Goal: Contribute content

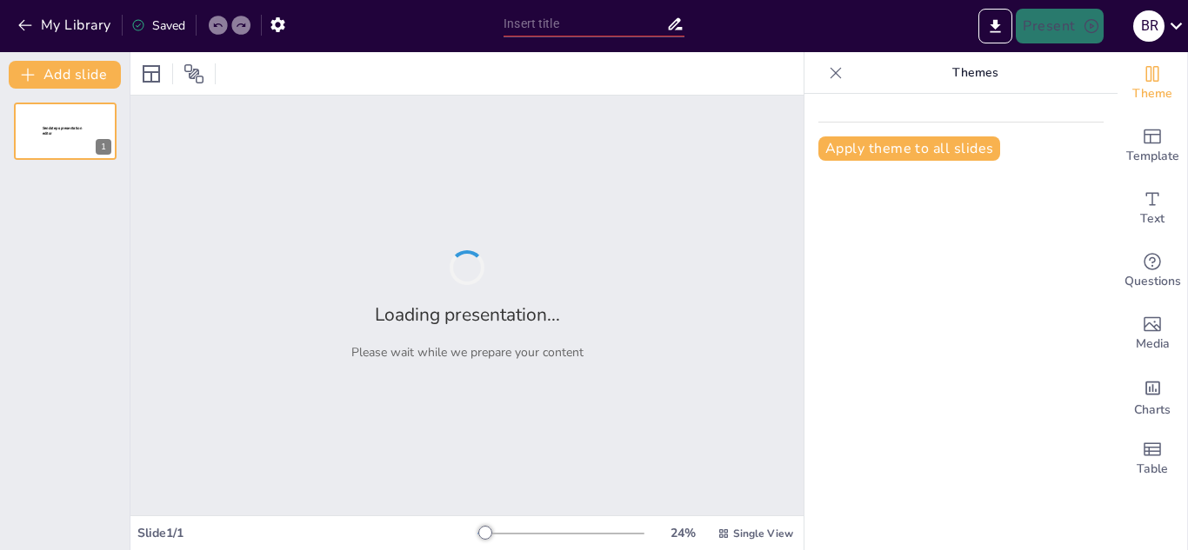
type input "Construyendo un Futuro Sin Maltrato: Estrategias de Concientización"
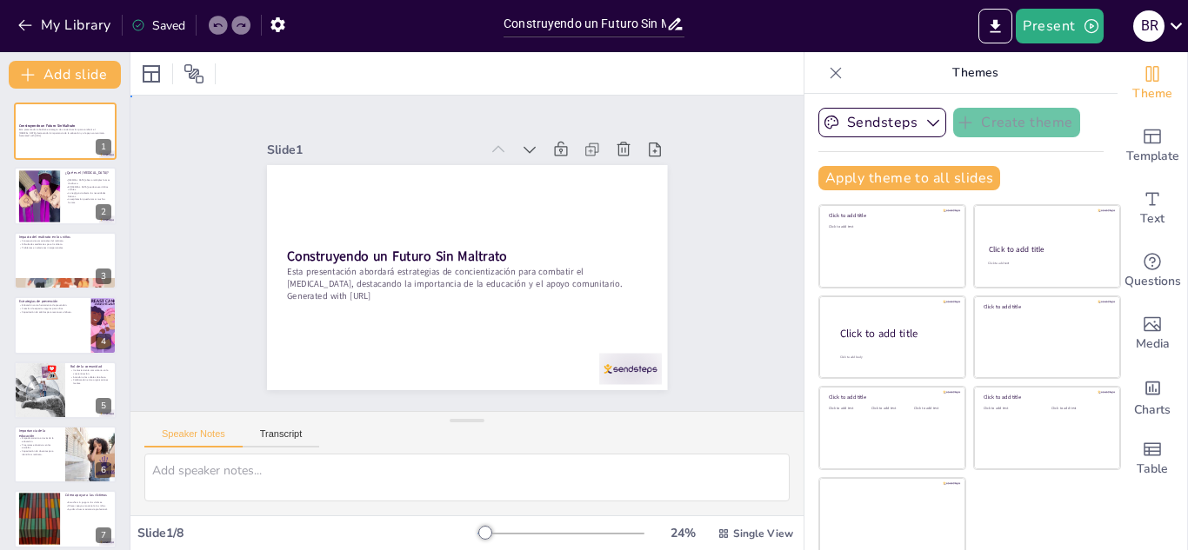
click at [720, 238] on div "Slide 1 Construyendo un Futuro [PERSON_NAME] Esta presentación abordará estrate…" at bounding box center [467, 254] width 703 height 384
click at [93, 195] on p "La negligencia afecta las necesidades básicas." at bounding box center [88, 194] width 47 height 6
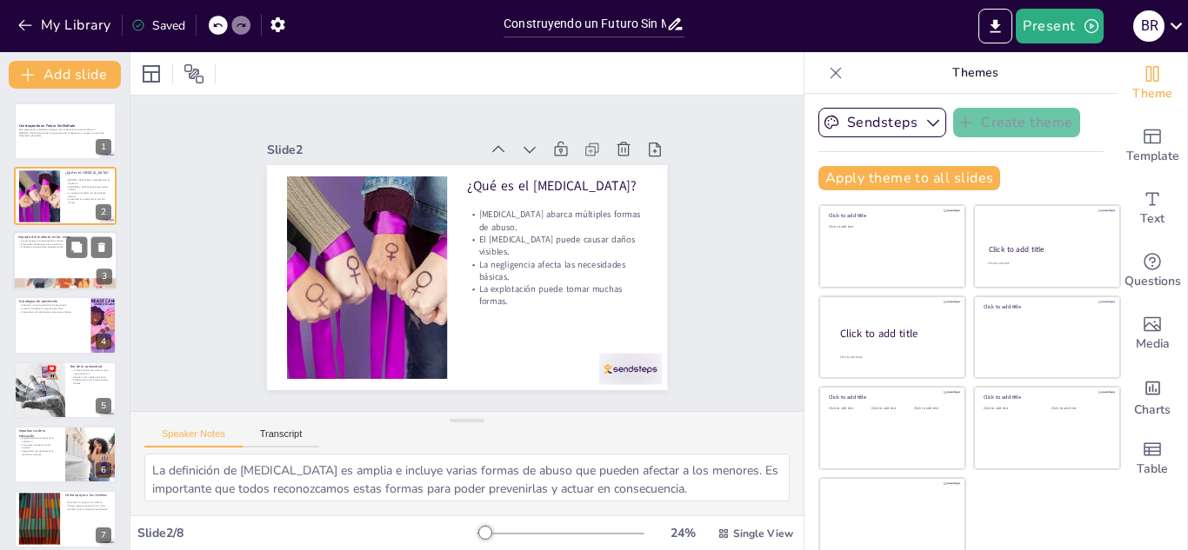
click at [81, 258] on div at bounding box center [65, 260] width 104 height 59
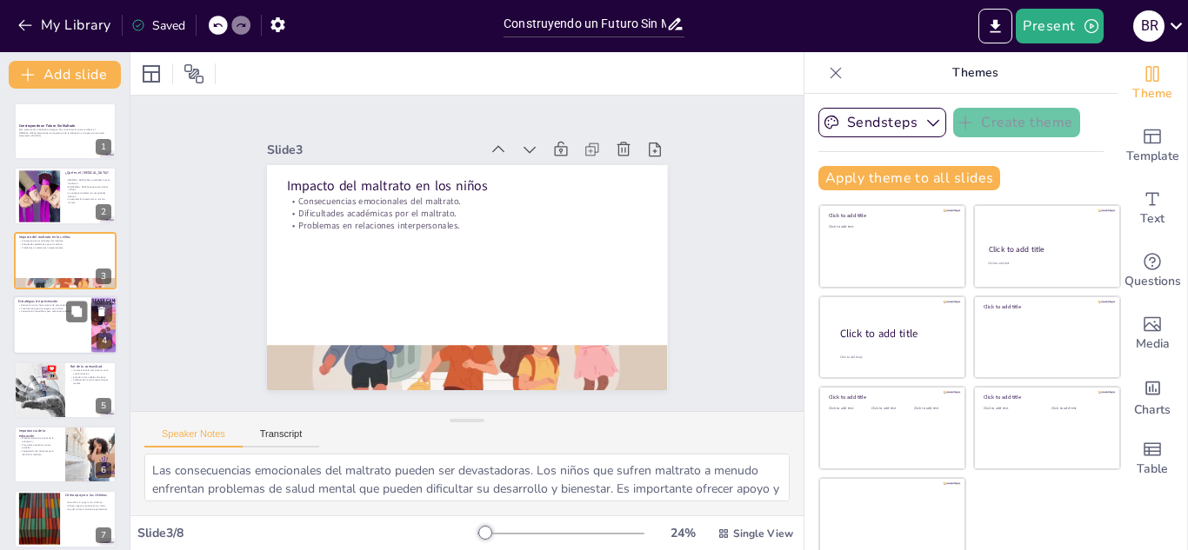
click at [57, 321] on div at bounding box center [65, 325] width 104 height 59
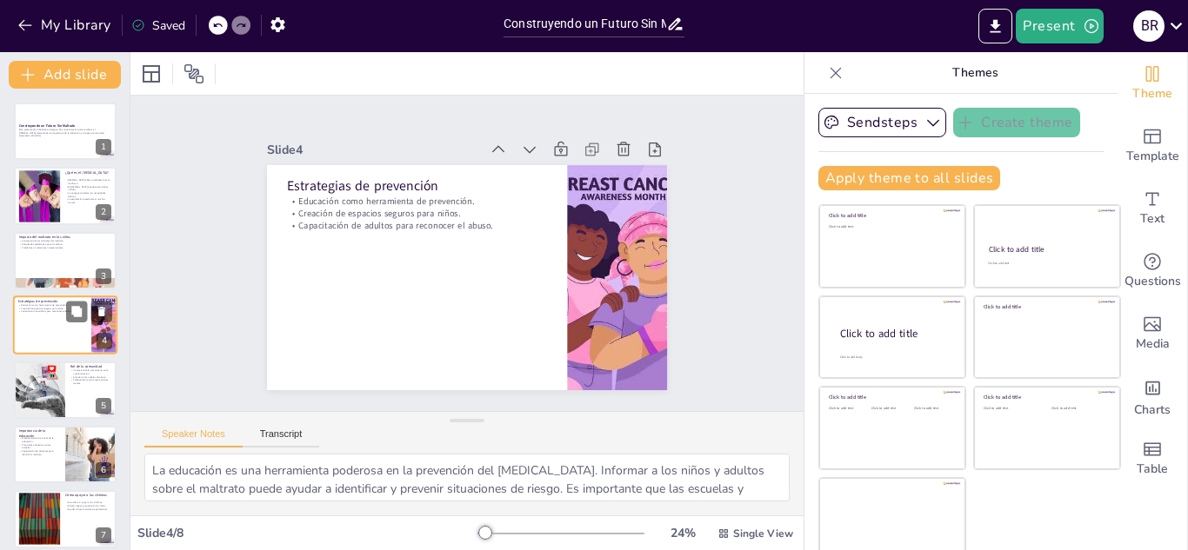
scroll to position [6, 0]
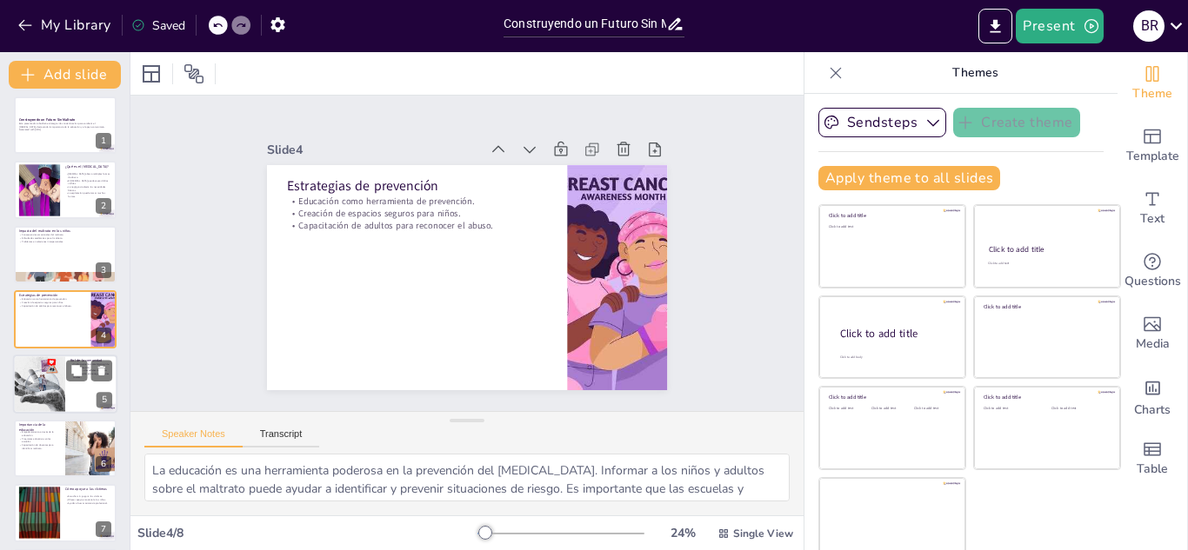
click at [53, 376] on div at bounding box center [39, 384] width 72 height 59
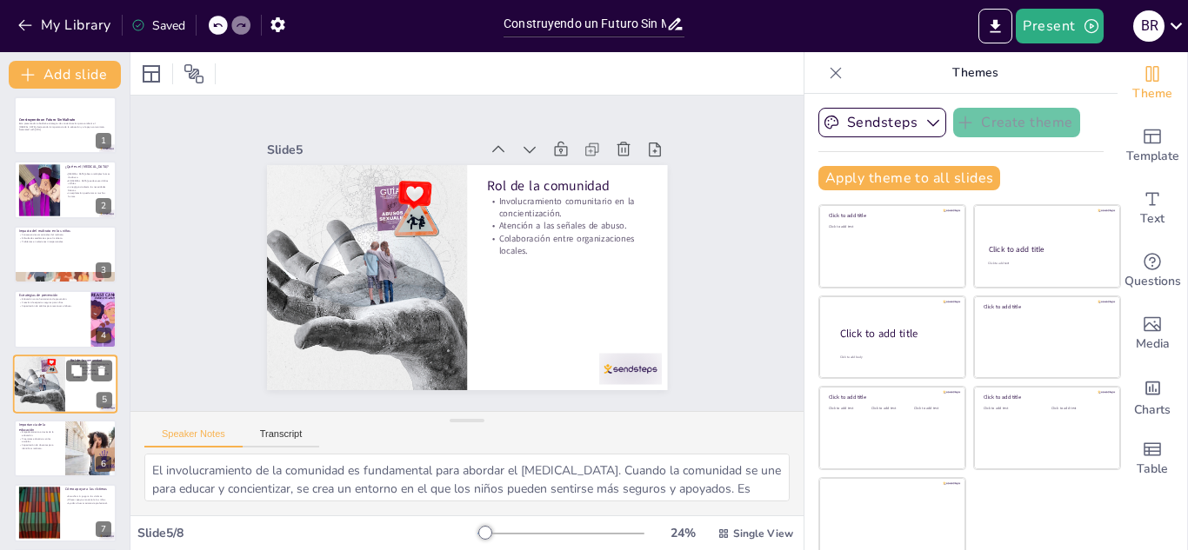
scroll to position [70, 0]
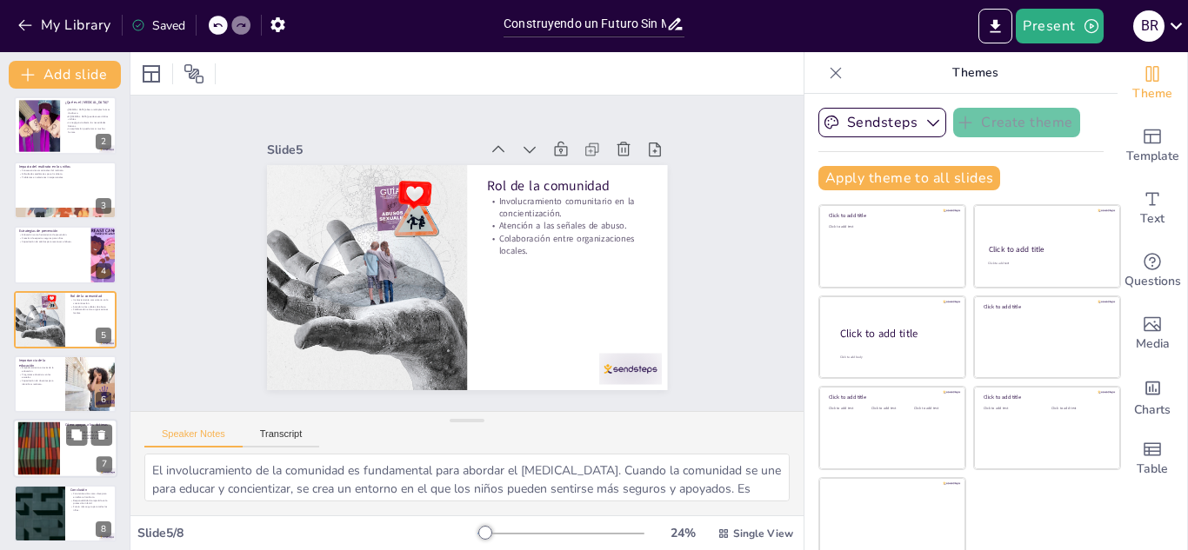
click at [53, 437] on div at bounding box center [39, 449] width 94 height 53
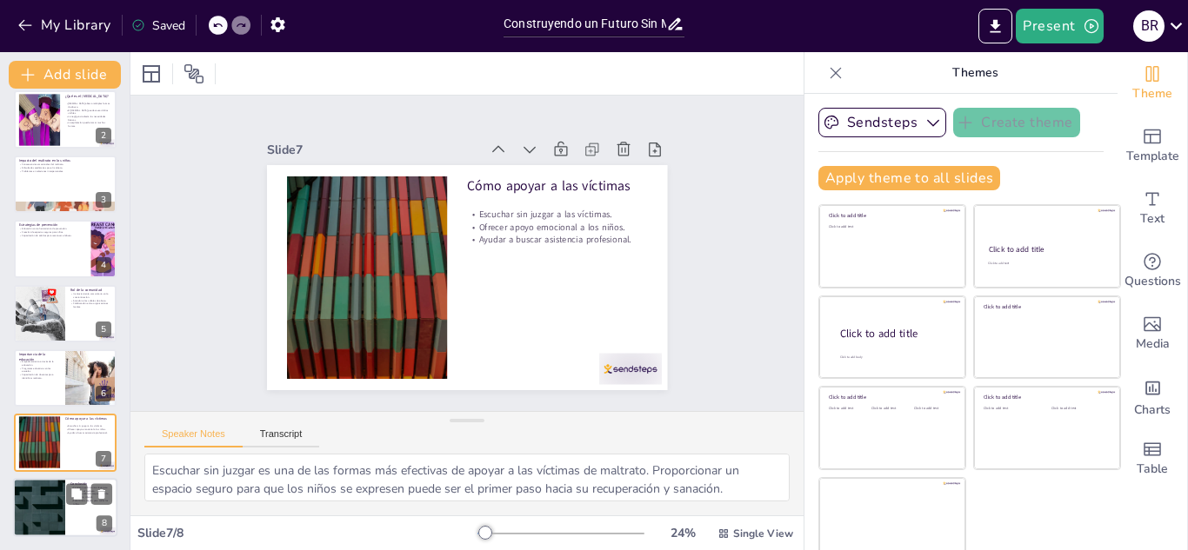
click at [49, 504] on div at bounding box center [39, 507] width 104 height 59
type textarea "La concientización es un elemento clave en la [MEDICAL_DATA] contra el [MEDICAL…"
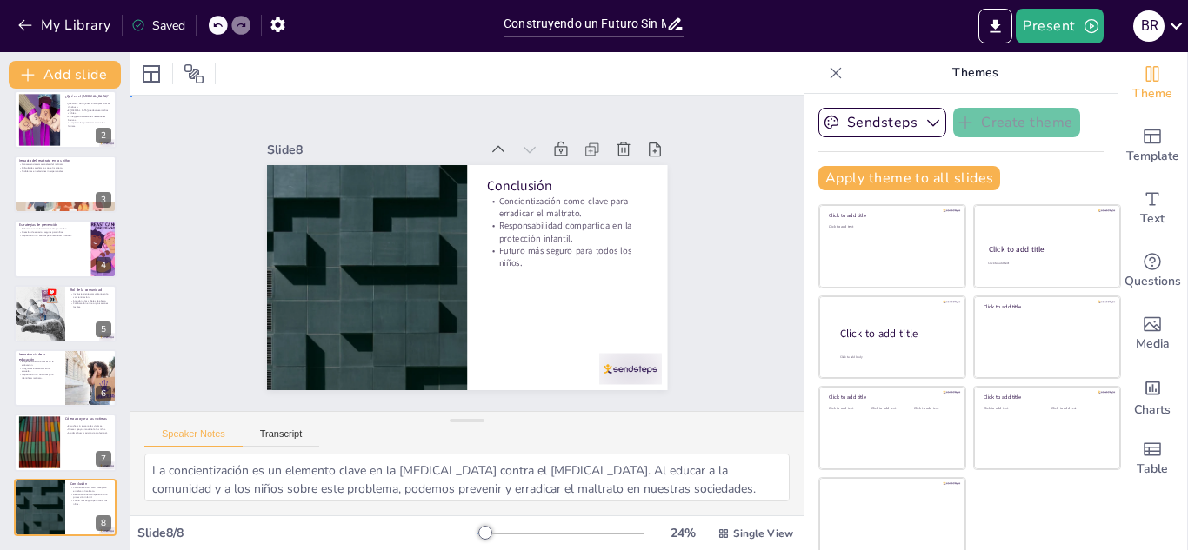
click at [186, 338] on div "Slide 1 Construyendo un Futuro [PERSON_NAME] Esta presentación abordará estrate…" at bounding box center [467, 253] width 703 height 384
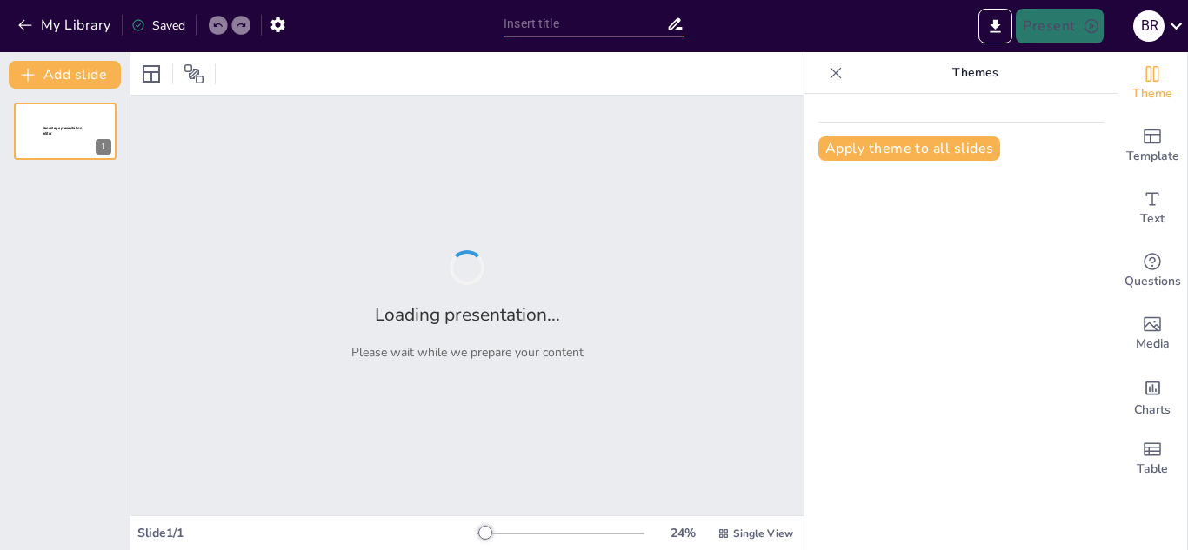
type input "New Sendsteps"
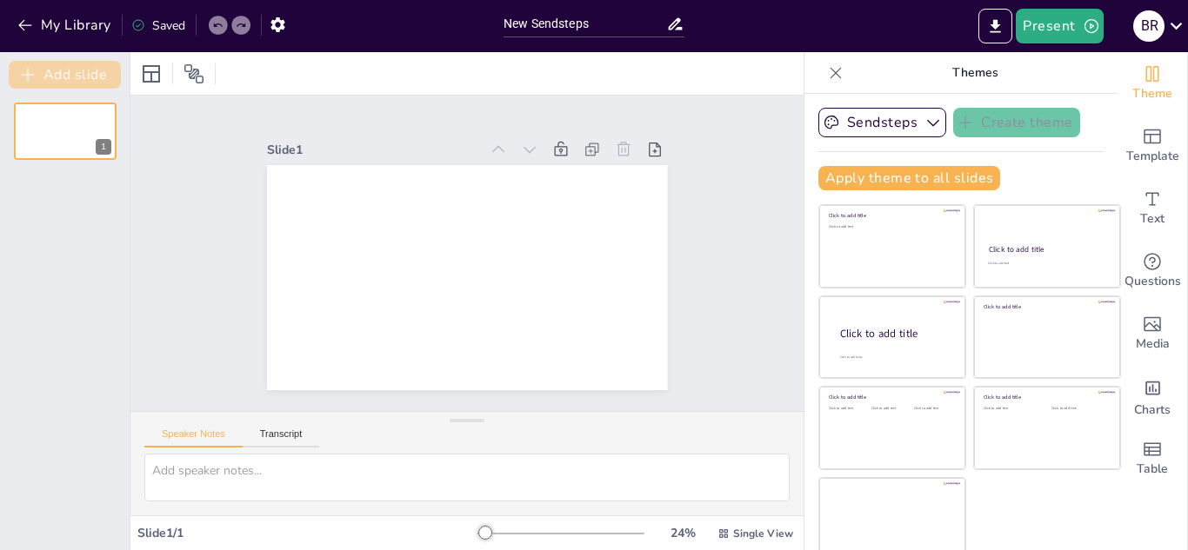
click at [83, 71] on button "Add slide" at bounding box center [65, 75] width 112 height 28
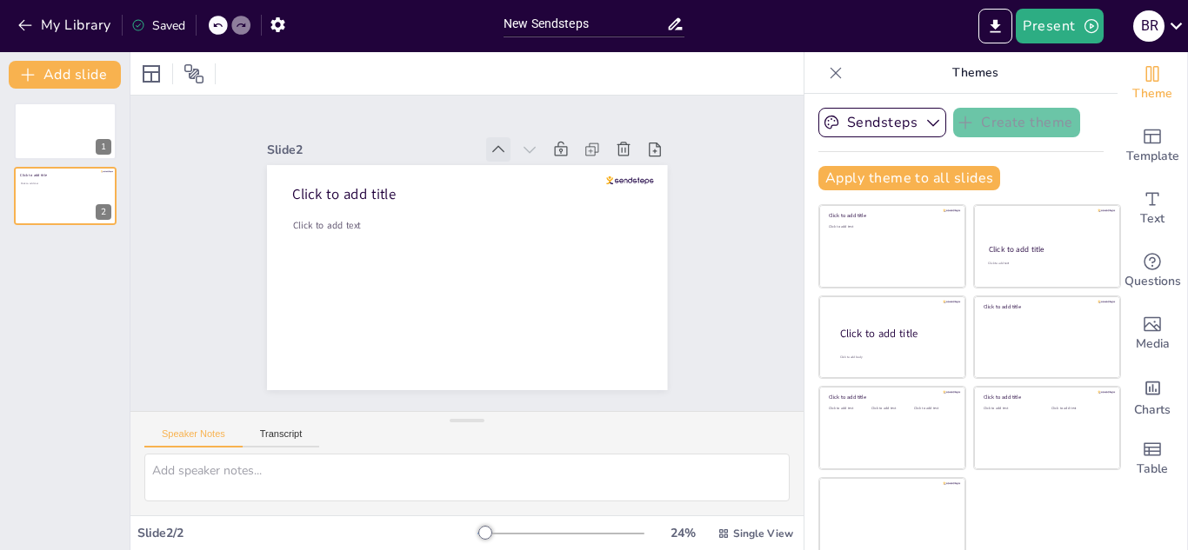
click at [490, 143] on icon at bounding box center [498, 149] width 17 height 17
click at [837, 125] on button "Sendsteps" at bounding box center [882, 123] width 128 height 30
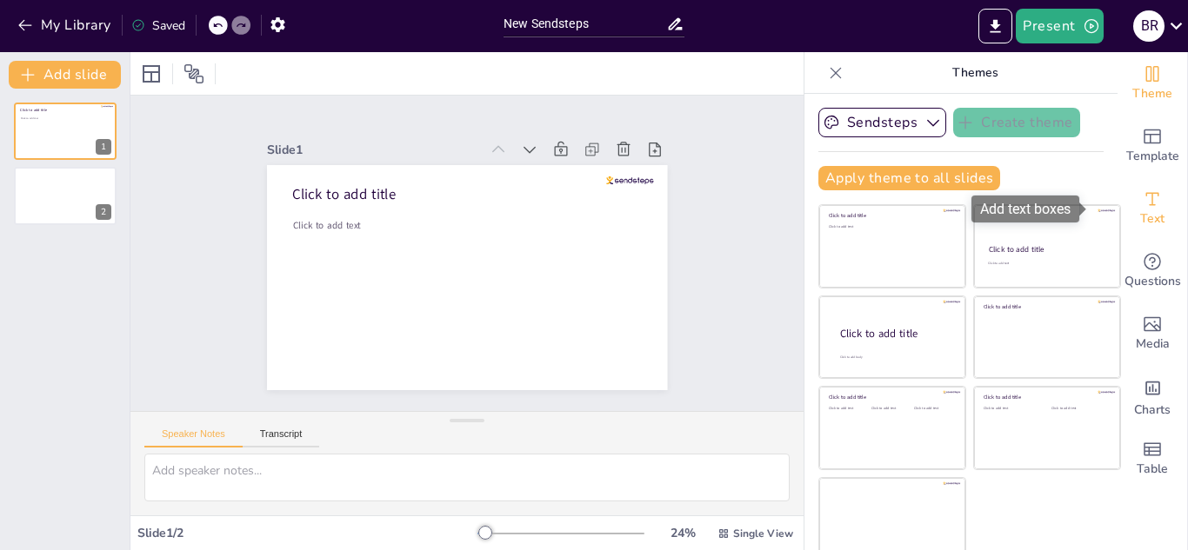
click at [1142, 190] on icon "Add text boxes" at bounding box center [1152, 199] width 21 height 21
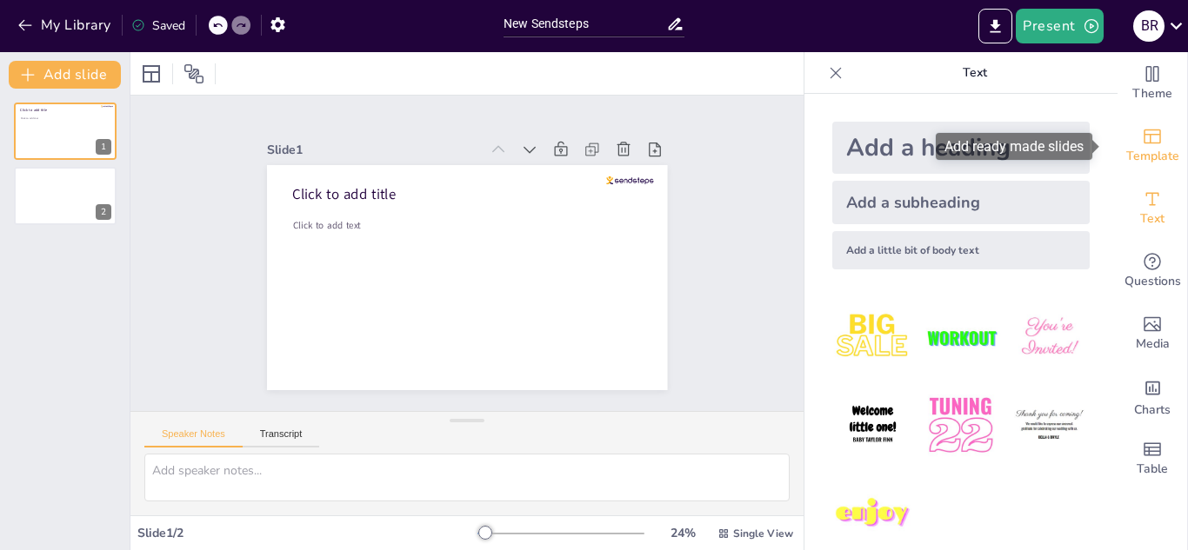
click at [1130, 156] on span "Template" at bounding box center [1152, 156] width 53 height 19
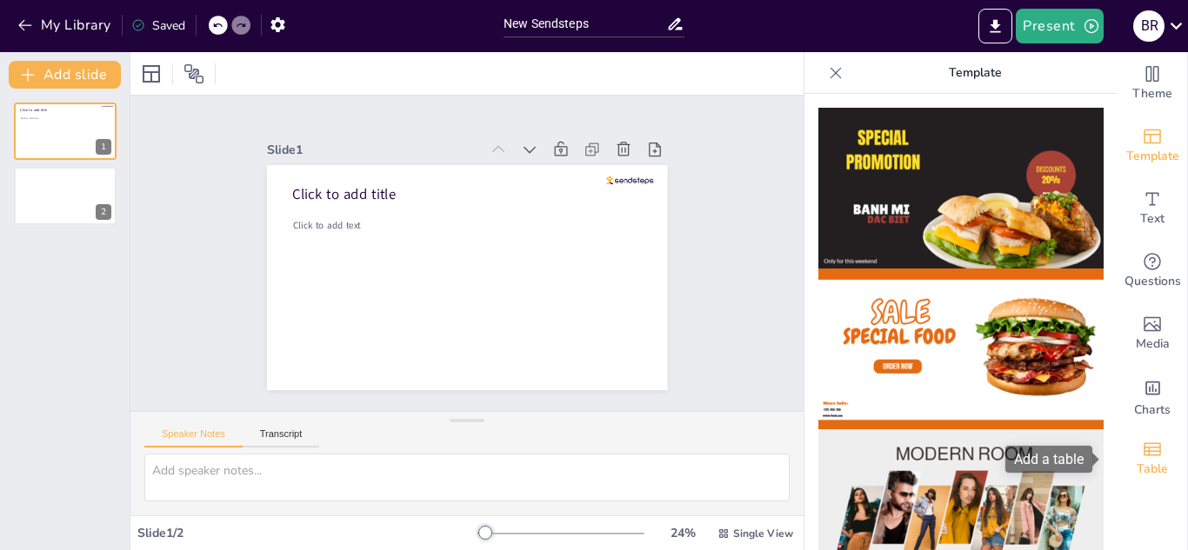
click at [1121, 463] on div "Table" at bounding box center [1152, 459] width 70 height 63
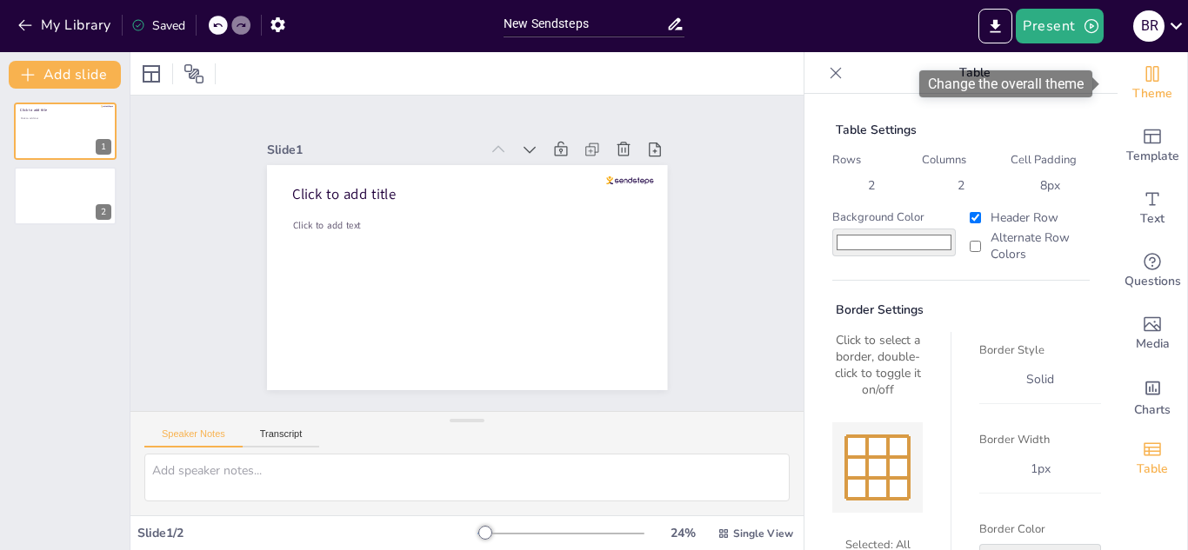
click at [1147, 79] on icon "Change the overall theme" at bounding box center [1152, 73] width 21 height 21
